Goal: Transaction & Acquisition: Purchase product/service

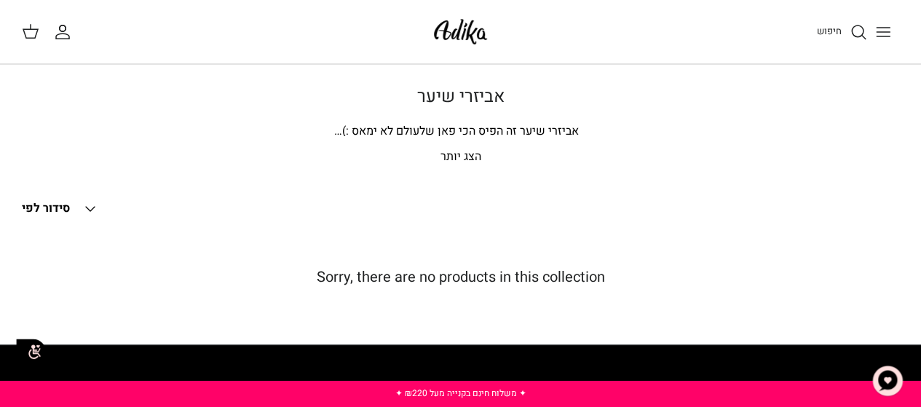
click at [882, 40] on icon "Toggle menu" at bounding box center [882, 31] width 17 height 17
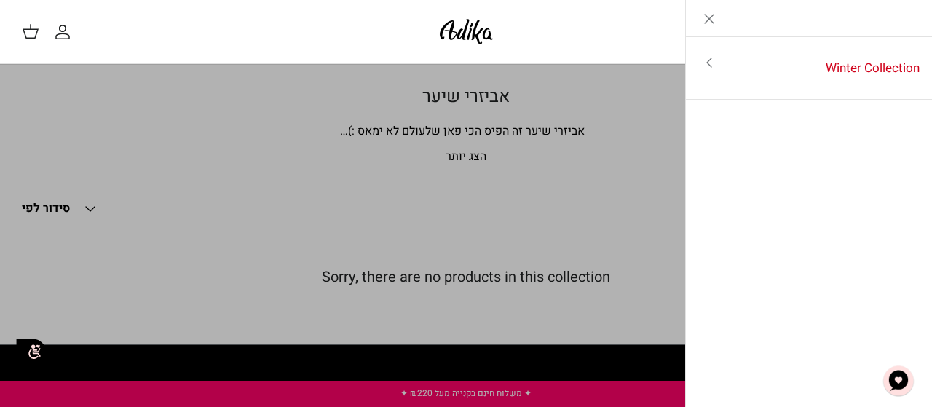
click at [614, 49] on div "חיפוש החשבון שלי חיפוש" at bounding box center [466, 32] width 932 height 64
click at [466, 143] on link "Toggle menu" at bounding box center [466, 203] width 932 height 407
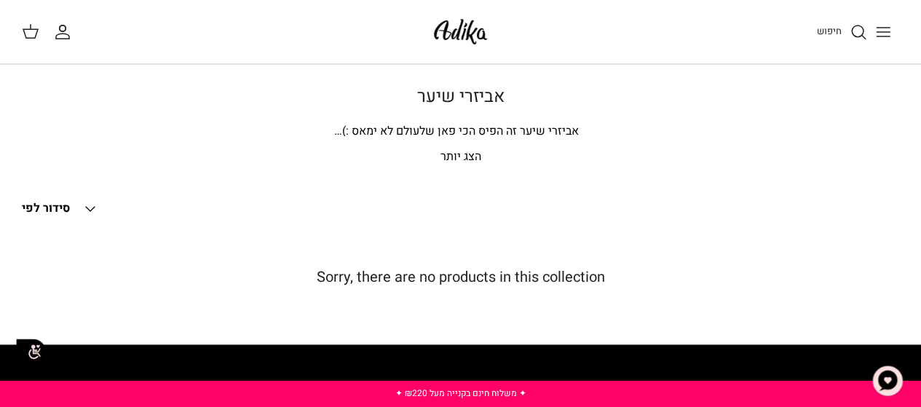
click at [466, 143] on div "אביזרי שיער אביזרי שיער זה הפיס הכי פאן שלעולם לא ימאס :) קליפסים נוחים, סיכות …" at bounding box center [460, 127] width 921 height 80
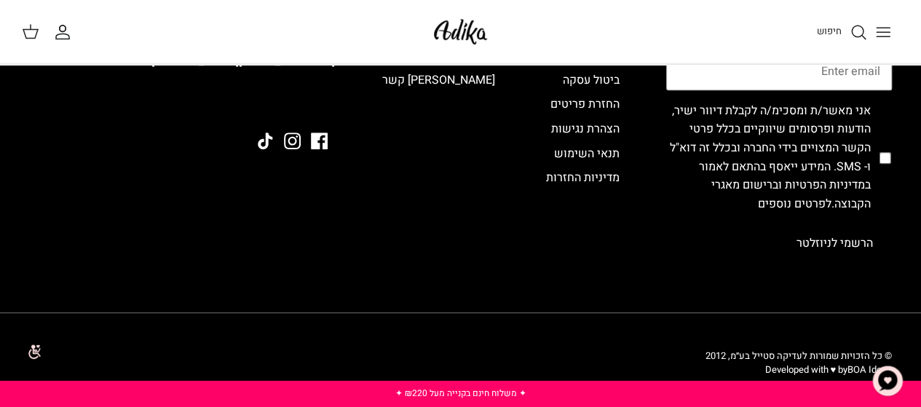
scroll to position [380, 0]
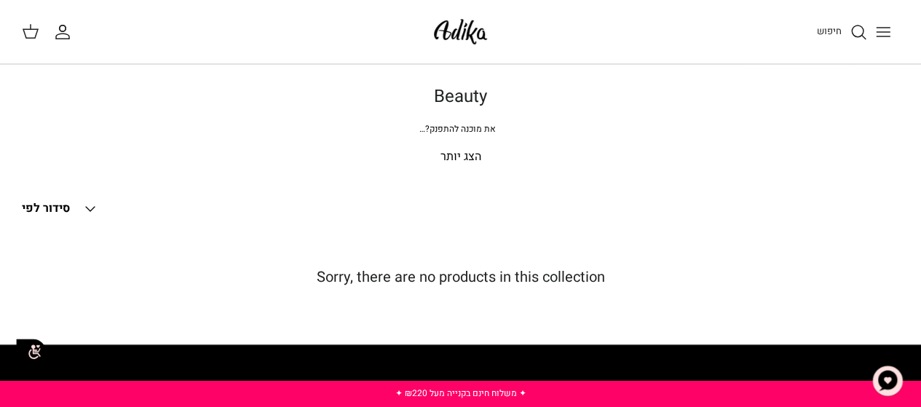
click at [453, 158] on p "הצג יותר" at bounding box center [460, 157] width 877 height 19
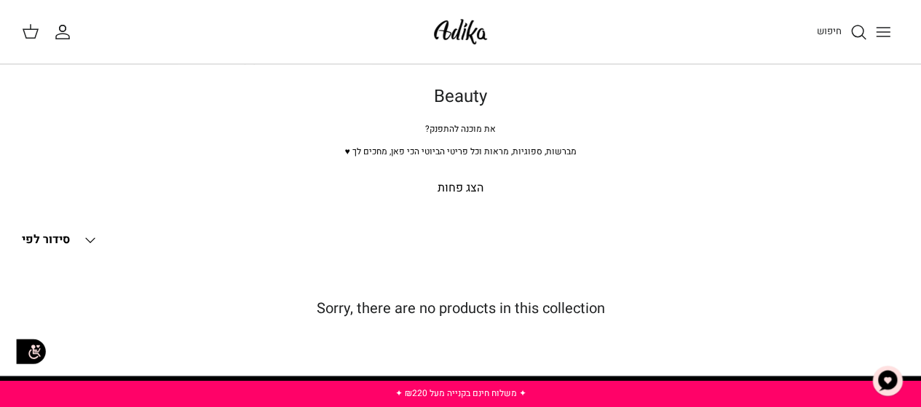
click at [351, 151] on span "מברשות, ספוגיות, מראות וכל פריטי הביוטי הכי פאן, מחכים לך ♥" at bounding box center [459, 151] width 231 height 13
click at [831, 36] on span "חיפוש" at bounding box center [829, 31] width 25 height 14
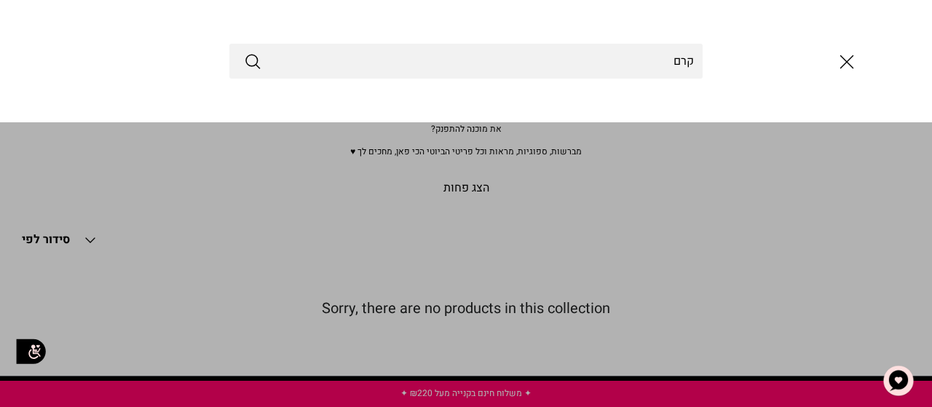
type input "קרם"
click at [244, 52] on button "Submit" at bounding box center [252, 61] width 17 height 19
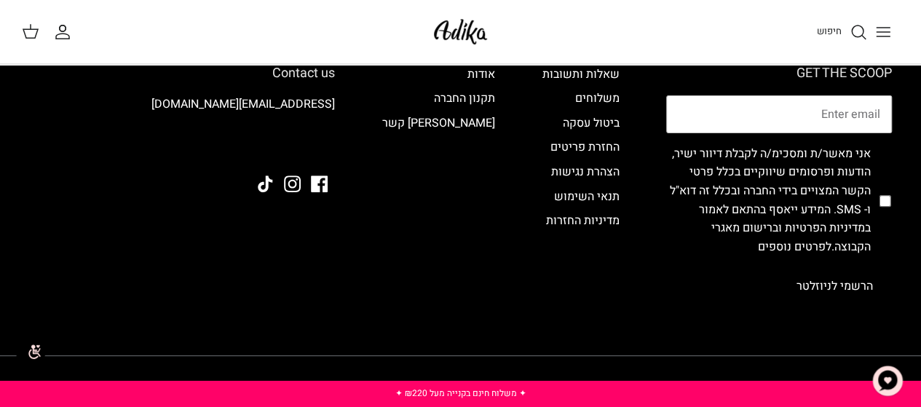
scroll to position [179, 0]
